Goal: Information Seeking & Learning: Learn about a topic

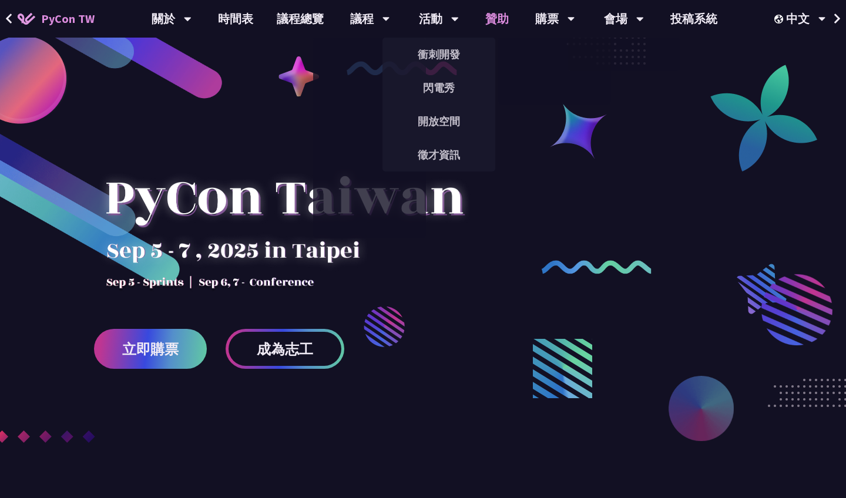
click at [505, 23] on link "贊助" at bounding box center [497, 19] width 47 height 38
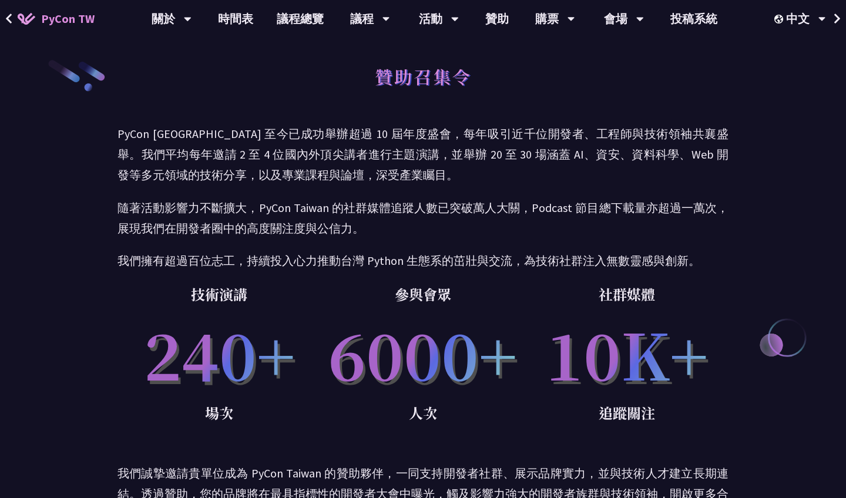
click at [76, 24] on span "PyCon TW" at bounding box center [67, 19] width 53 height 18
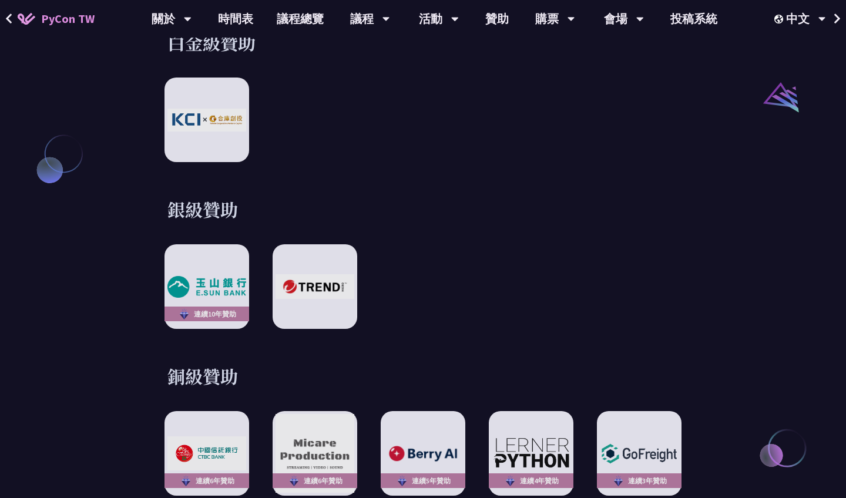
scroll to position [1351, 0]
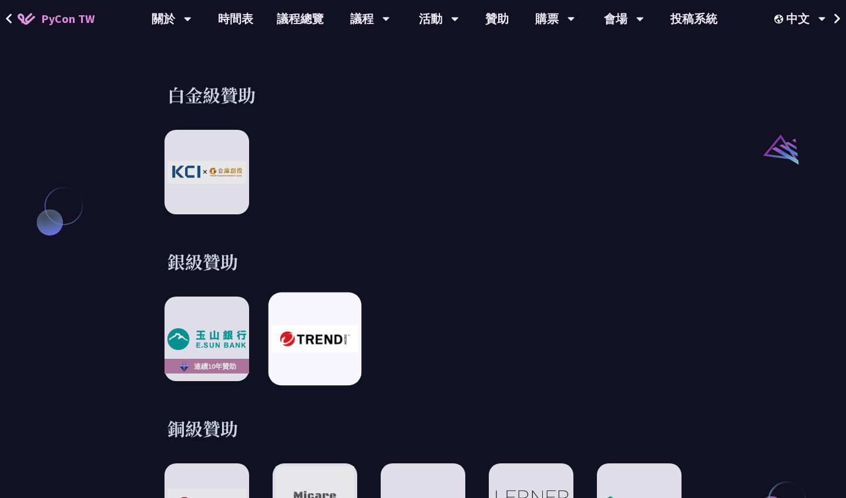
click at [296, 326] on img at bounding box center [315, 339] width 86 height 27
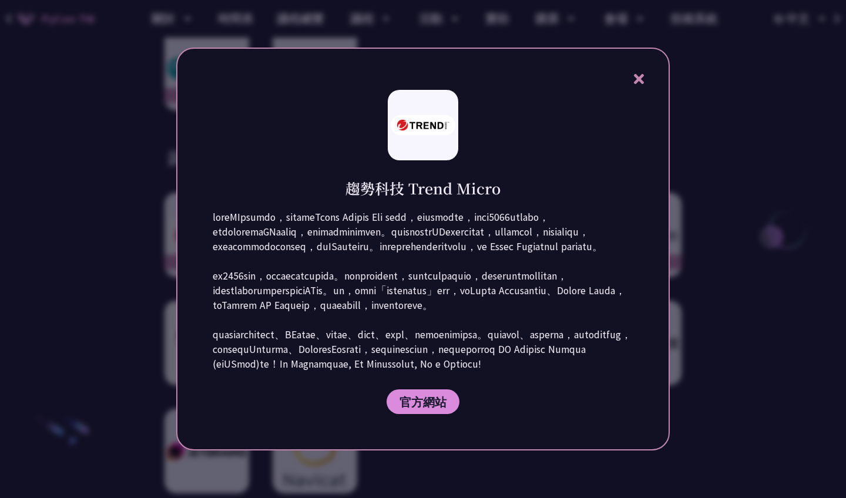
scroll to position [1626, 0]
click at [639, 72] on icon at bounding box center [639, 79] width 15 height 15
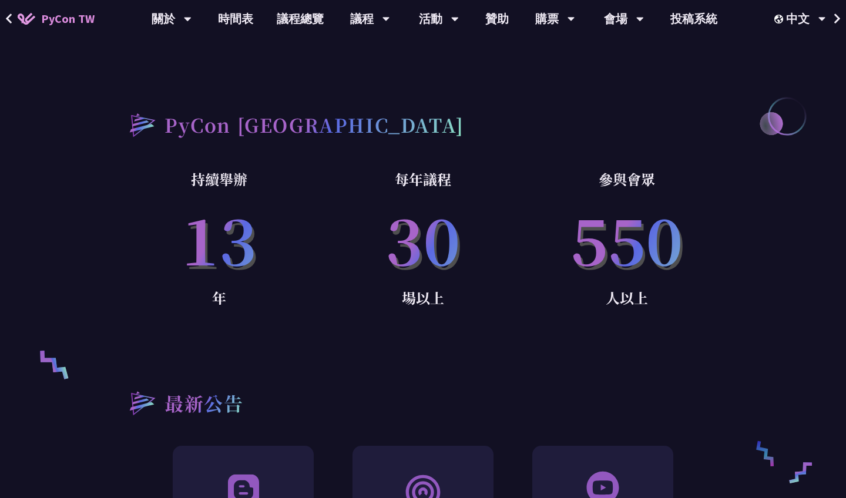
scroll to position [572, 0]
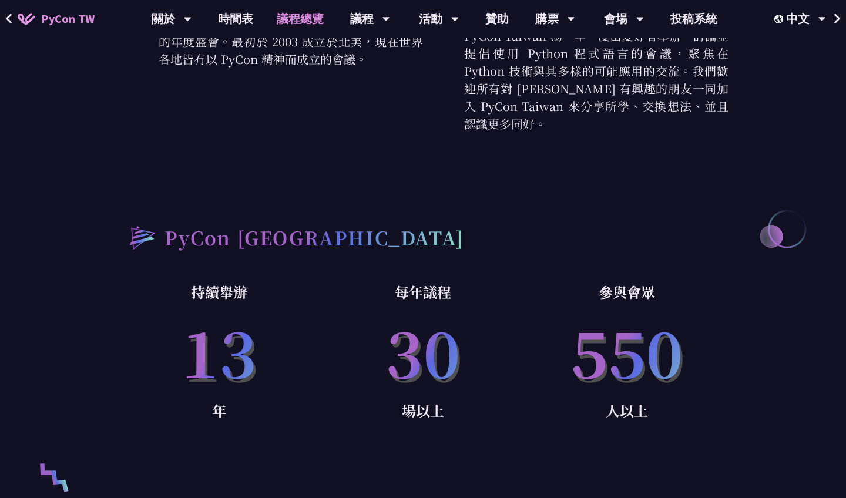
click at [323, 16] on link "議程總覽" at bounding box center [300, 19] width 71 height 38
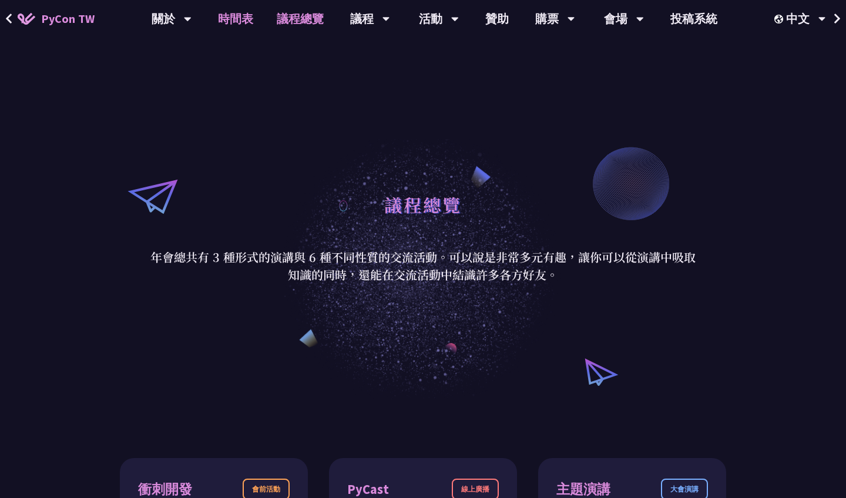
click at [237, 15] on link "時間表" at bounding box center [235, 19] width 59 height 38
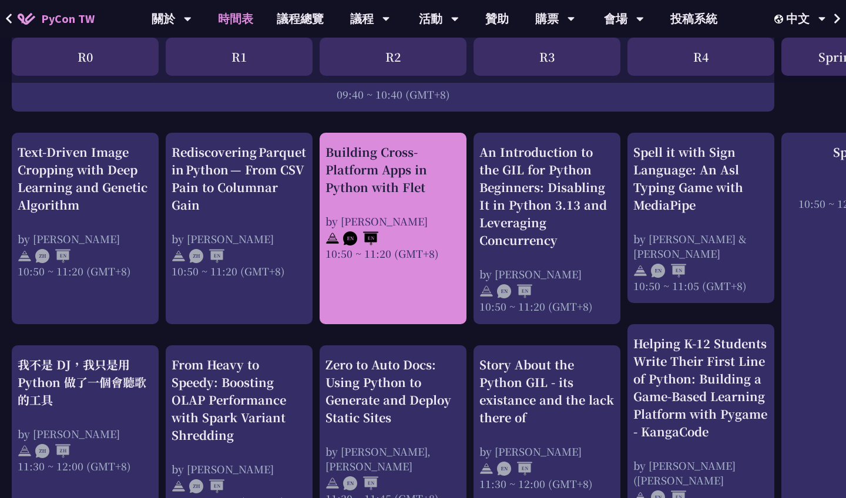
scroll to position [429, 0]
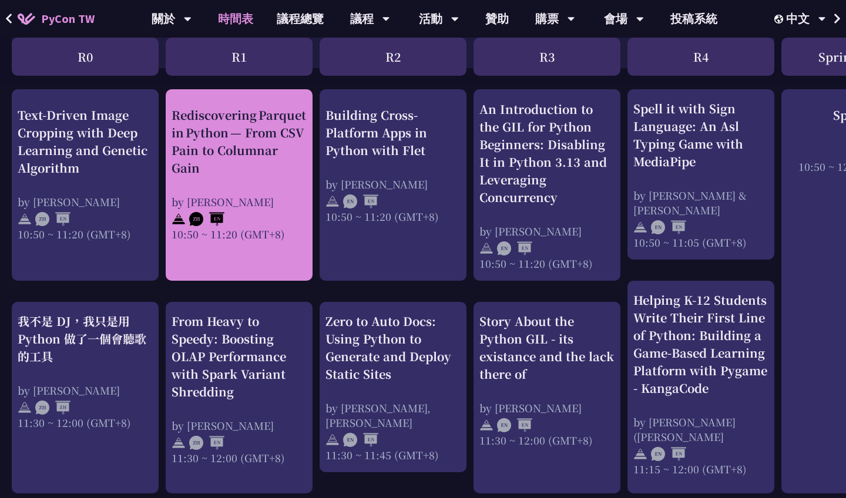
click at [288, 245] on div "Rediscovering Parquet in Python — From CSV Pain to Columnar Gain by [PERSON_NAM…" at bounding box center [239, 185] width 147 height 192
click at [283, 234] on div "10:50 ~ 11:20 (GMT+8)" at bounding box center [239, 233] width 135 height 15
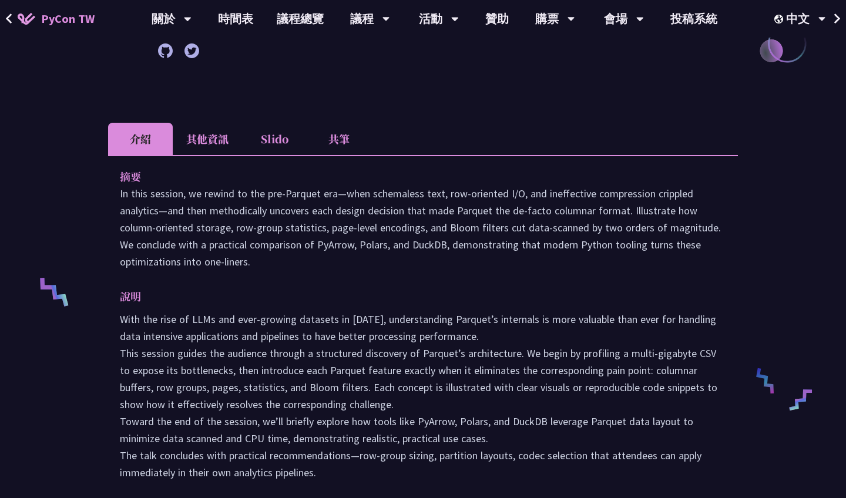
scroll to position [482, 0]
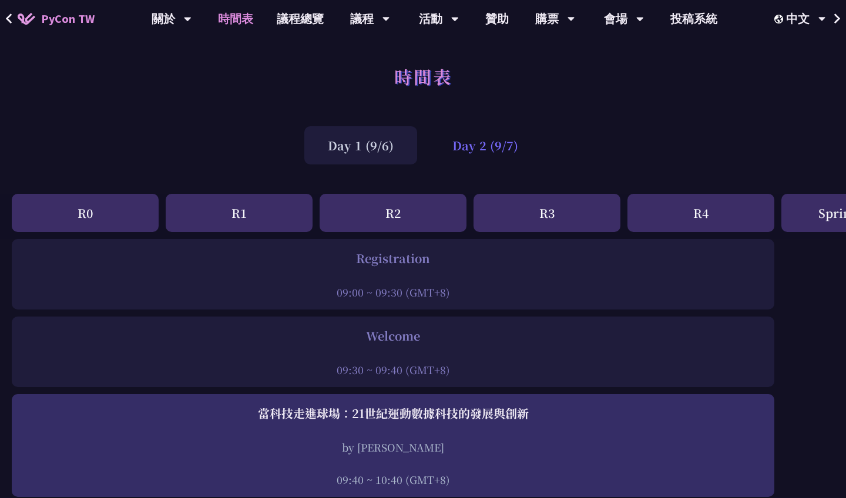
click at [506, 143] on div "Day 2 (9/7)" at bounding box center [485, 145] width 113 height 38
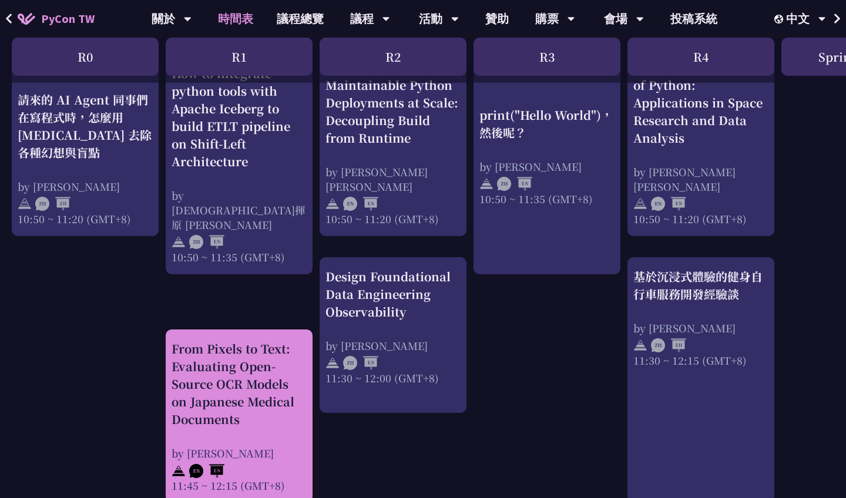
scroll to position [437, 0]
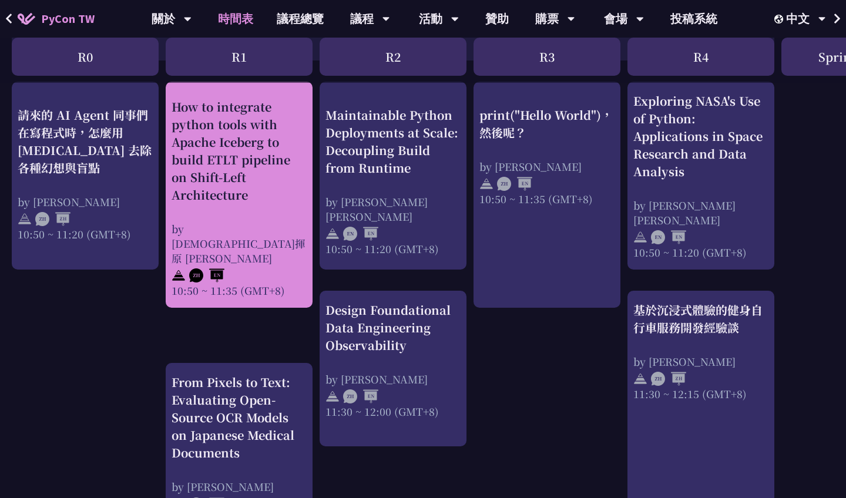
click at [263, 170] on div "How to integrate python tools with Apache Iceberg to build ETLT pipeline on Shi…" at bounding box center [239, 151] width 135 height 106
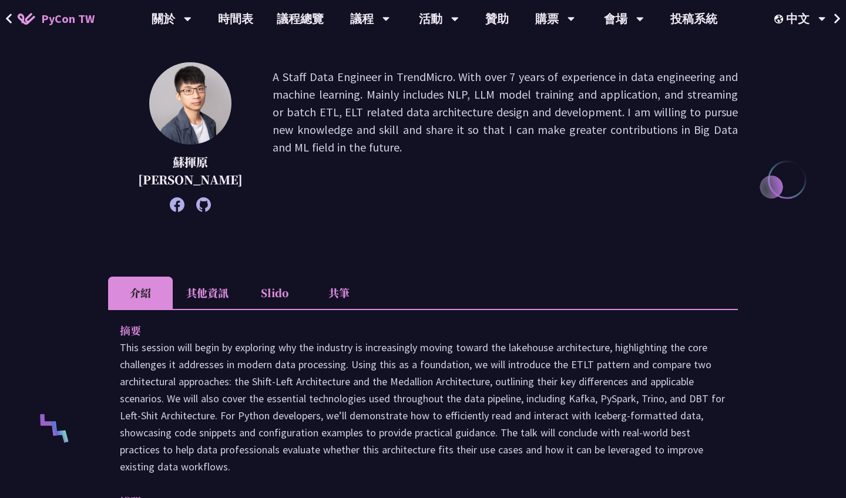
scroll to position [91, 0]
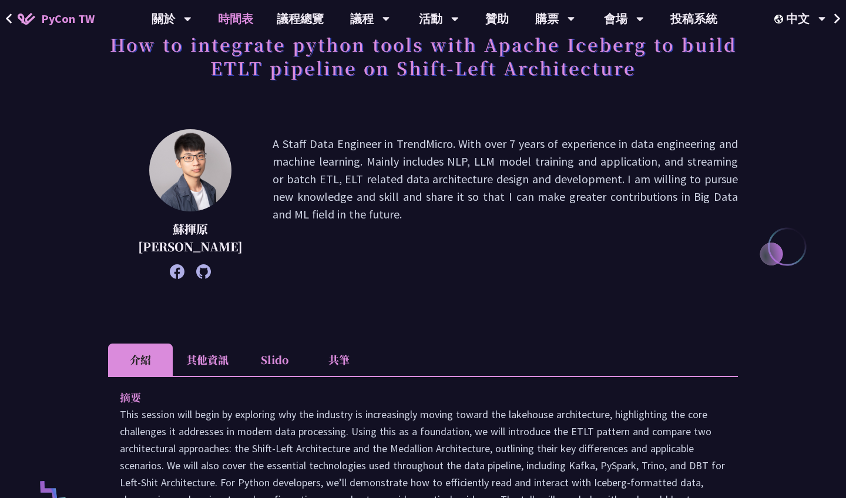
scroll to position [437, 0]
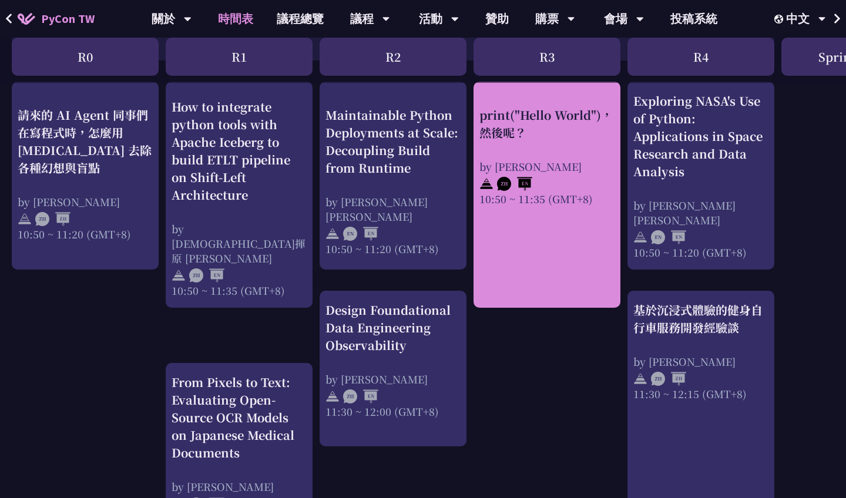
click at [575, 155] on div "print("Hello World")，然後呢？ by [PERSON_NAME] 10:50 ~ 11:35 (GMT+8)" at bounding box center [547, 156] width 135 height 100
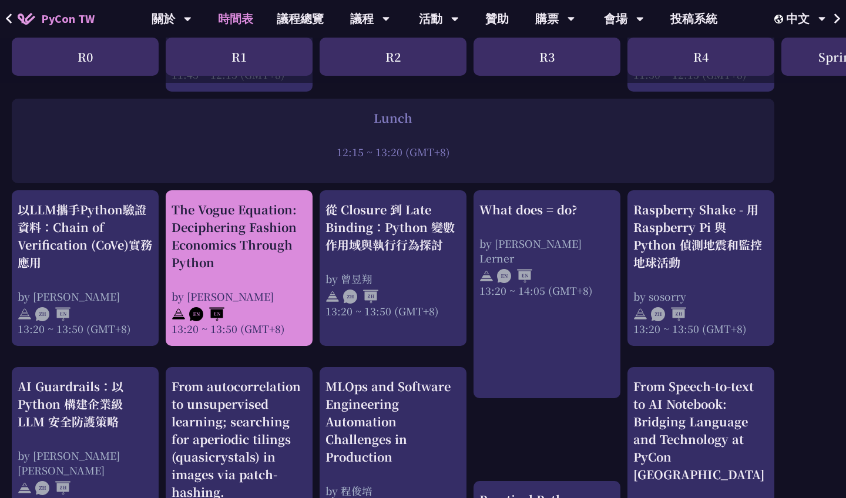
scroll to position [891, 0]
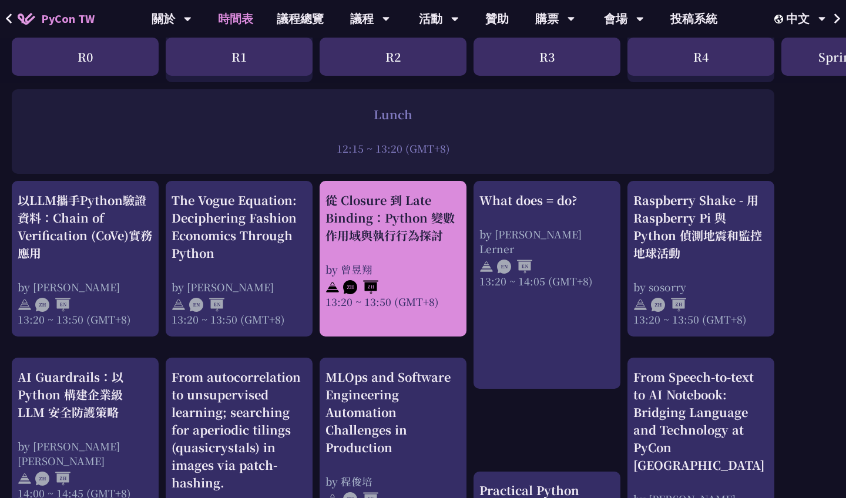
click at [423, 245] on div "從 Closure 到 Late Binding：Python 變數作用域與執行行為探討 by [PERSON_NAME]13:20 ~ 13:50 (GMT…" at bounding box center [393, 251] width 135 height 118
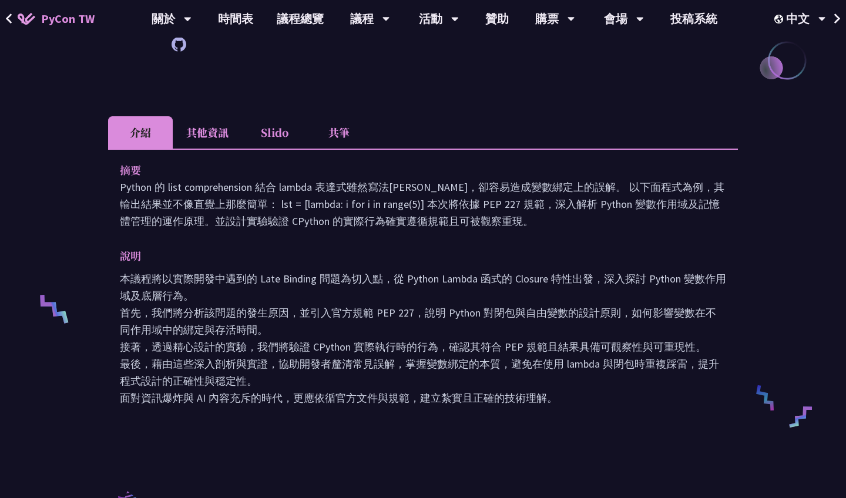
scroll to position [310, 0]
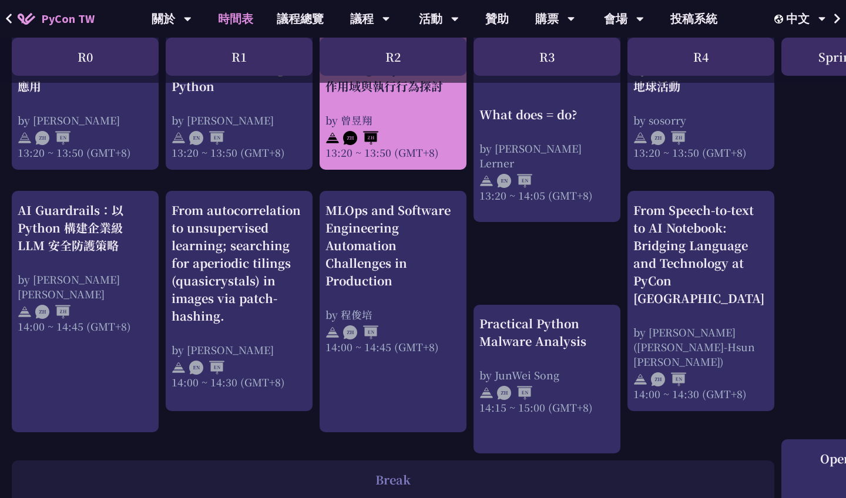
scroll to position [1083, 0]
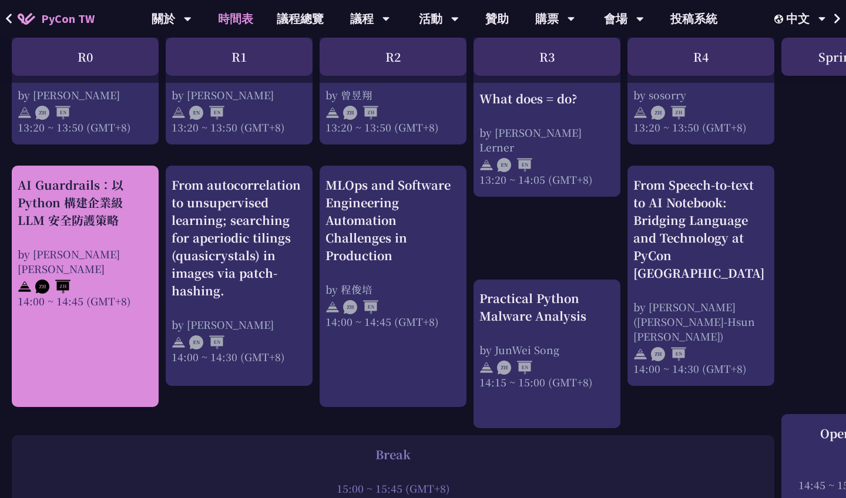
click at [140, 222] on div "AI Guardrails：以 Python 構建企業級 LLM 安全防護策略" at bounding box center [85, 202] width 135 height 53
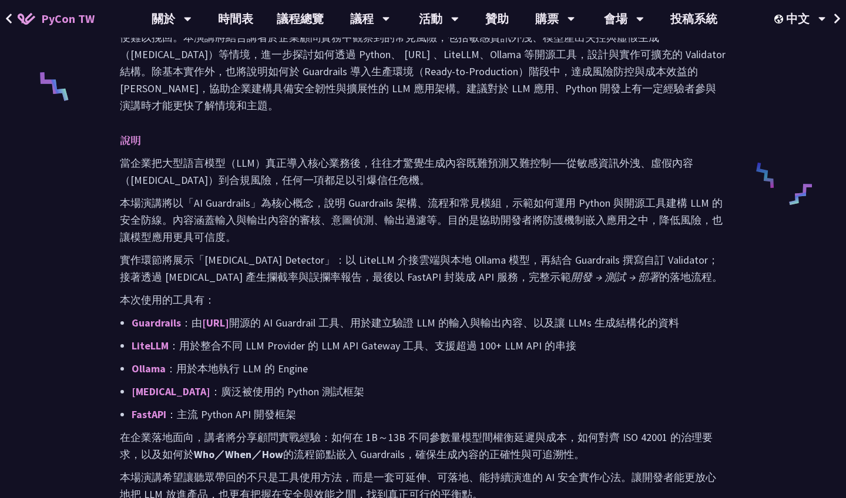
scroll to position [172, 0]
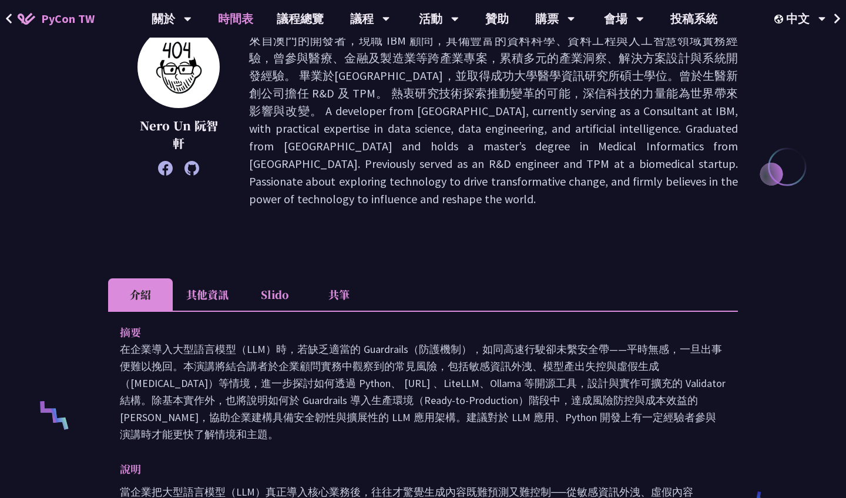
scroll to position [1083, 0]
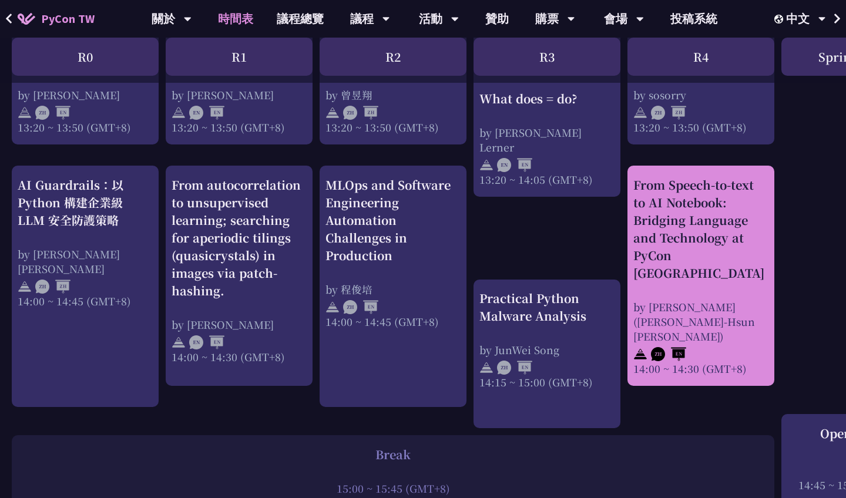
click at [729, 226] on div "From Speech-to-text to AI Notebook: Bridging Language and Technology at PyCon […" at bounding box center [701, 229] width 135 height 106
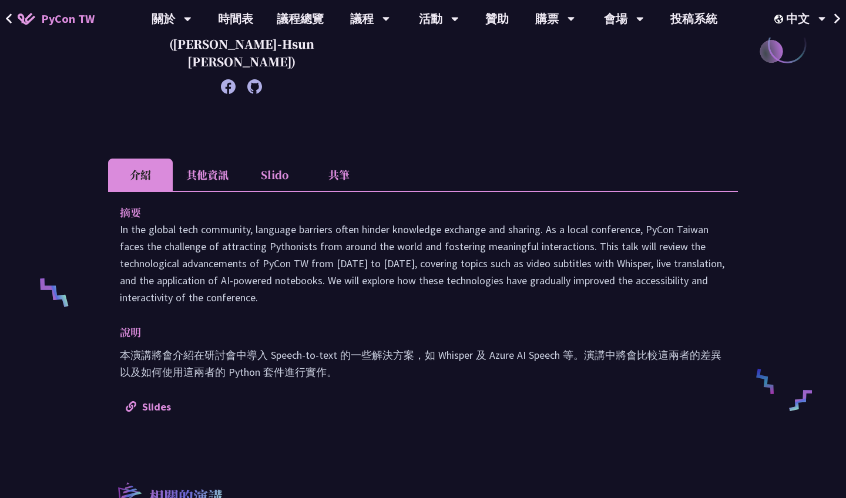
scroll to position [310, 0]
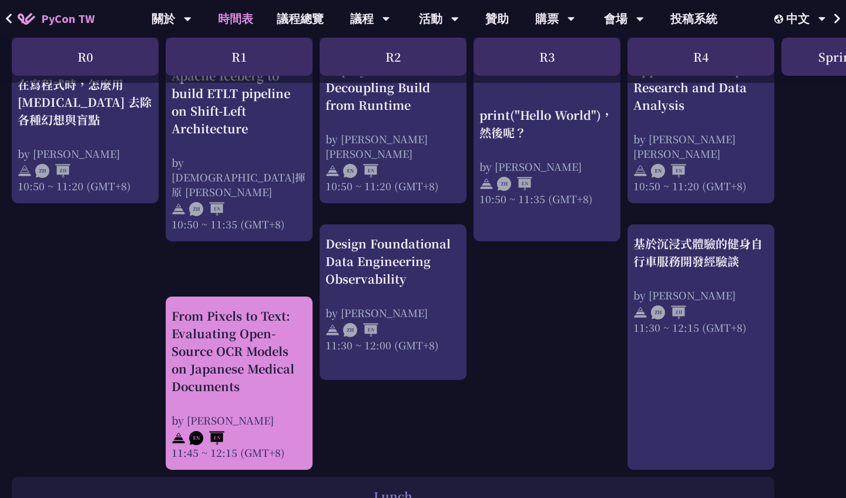
scroll to position [490, 0]
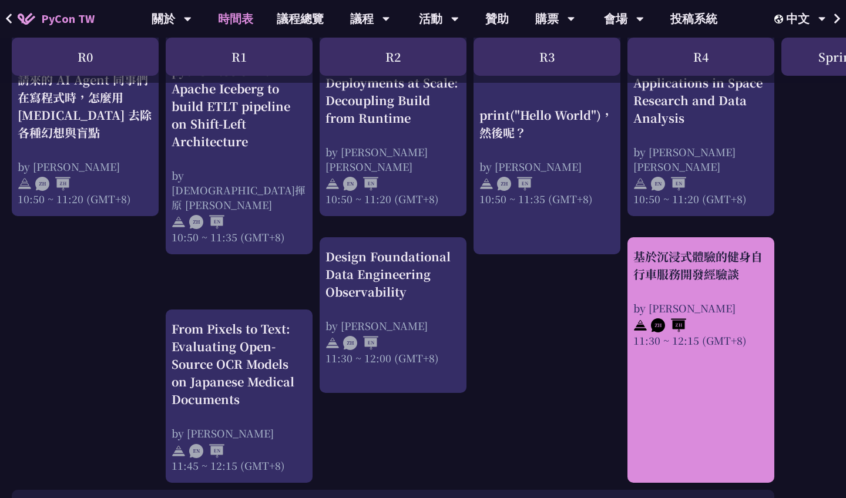
click at [695, 394] on div "基於沉浸式體驗的健身自行車服務開發經驗談 by [PERSON_NAME] 11:30 ~ 12:15 (GMT+8)" at bounding box center [701, 360] width 147 height 246
click at [736, 253] on div "基於沉浸式體驗的健身自行車服務開發經驗談" at bounding box center [701, 265] width 135 height 35
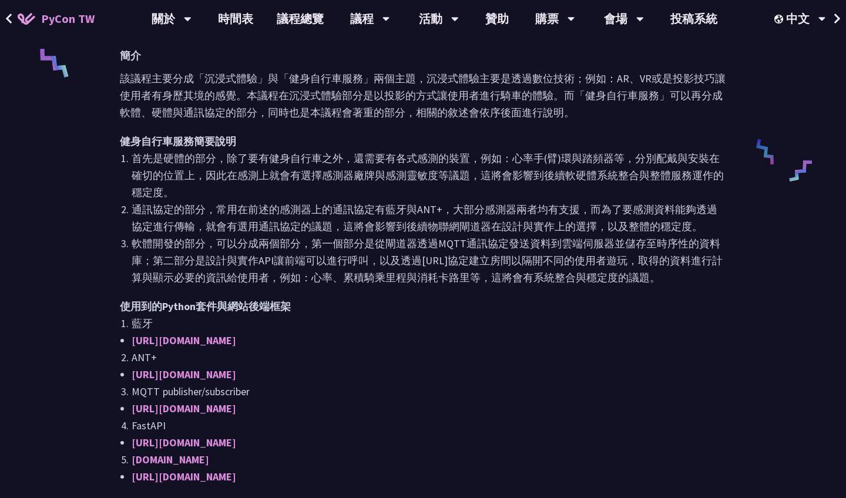
scroll to position [552, 0]
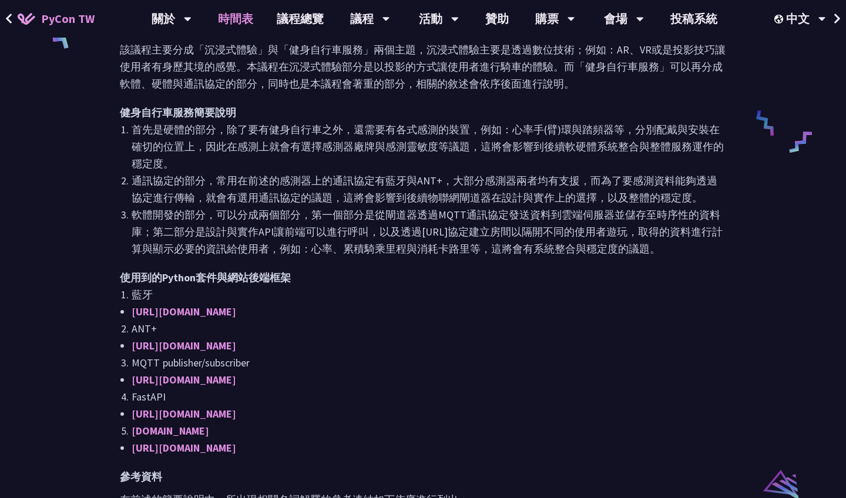
scroll to position [490, 0]
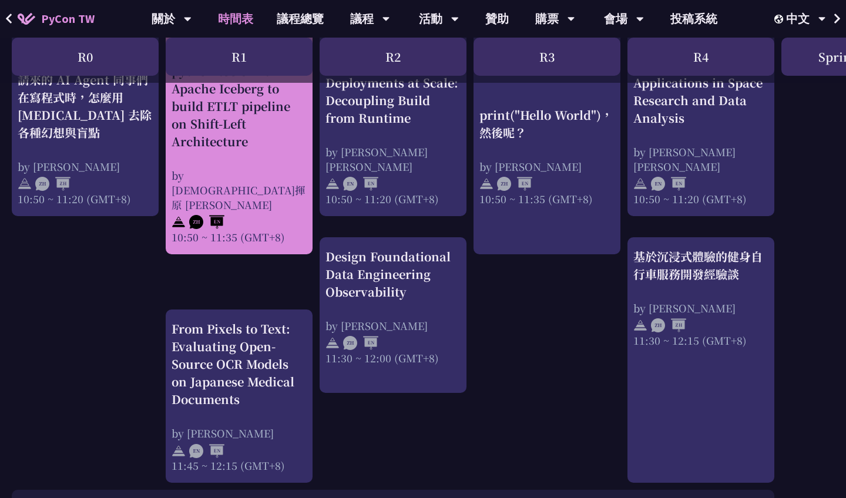
click at [270, 150] on div "How to integrate python tools with Apache Iceberg to build ETLT pipeline on Shi…" at bounding box center [239, 98] width 135 height 106
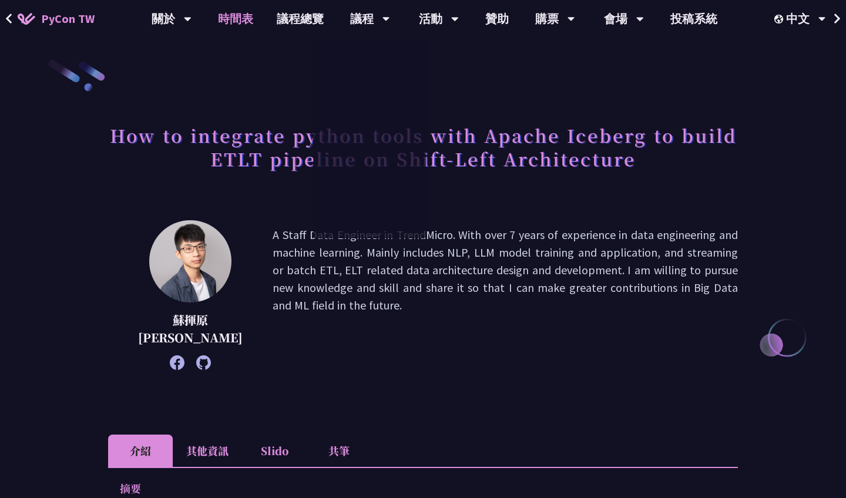
click at [225, 28] on link "時間表" at bounding box center [235, 19] width 59 height 38
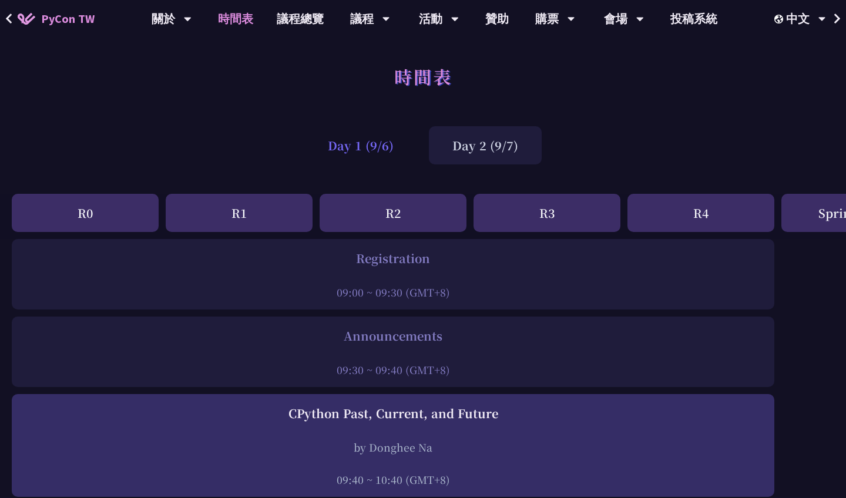
click at [364, 147] on div "Day 1 (9/6)" at bounding box center [360, 145] width 113 height 38
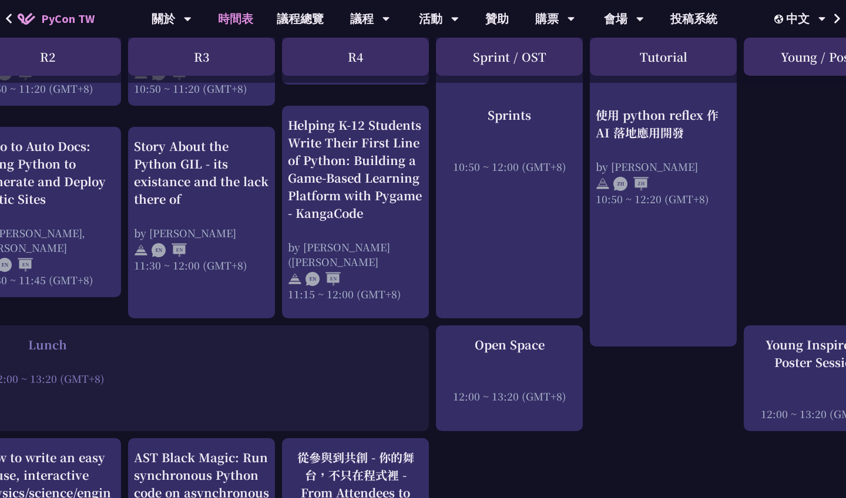
scroll to position [594, 346]
